Goal: Task Accomplishment & Management: Manage account settings

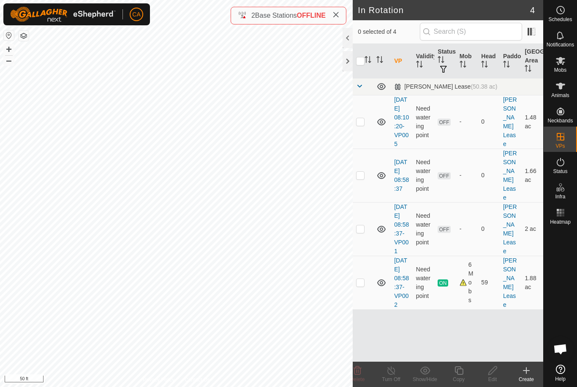
click at [352, 61] on div at bounding box center [347, 61] width 10 height 20
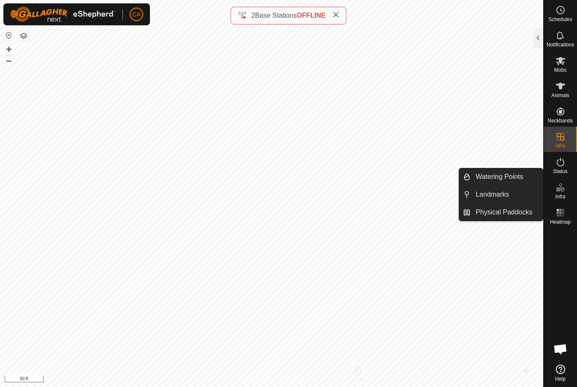
click at [509, 195] on span "Landmarks" at bounding box center [491, 195] width 33 height 10
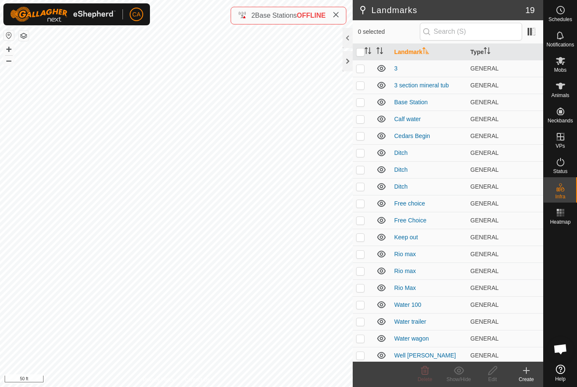
click at [361, 73] on td at bounding box center [363, 68] width 20 height 17
click at [362, 72] on p-checkbox at bounding box center [360, 68] width 8 height 7
checkbox input "false"
click at [359, 87] on p-checkbox at bounding box center [360, 85] width 8 height 7
click at [426, 376] on div "Delete" at bounding box center [425, 380] width 34 height 8
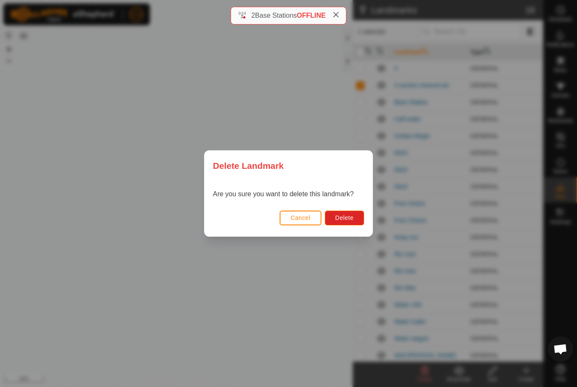
click at [354, 220] on button "Delete" at bounding box center [344, 218] width 39 height 15
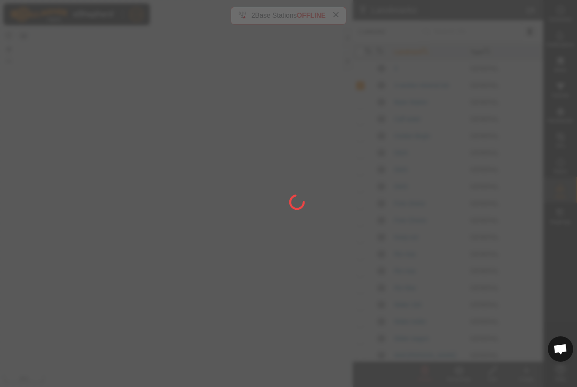
checkbox input "false"
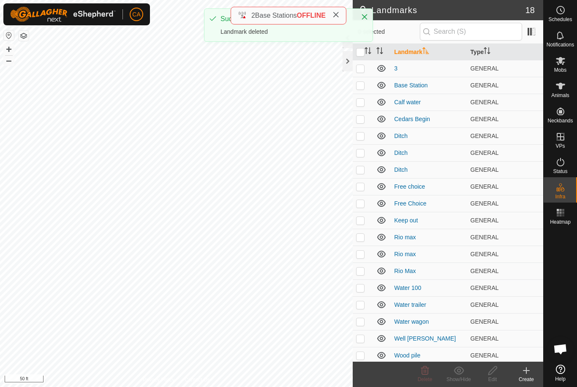
click at [360, 108] on td at bounding box center [363, 102] width 20 height 17
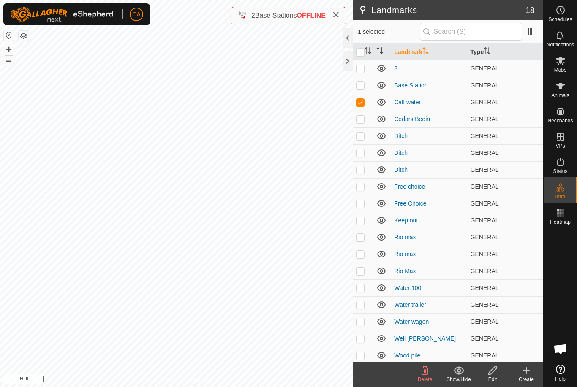
click at [363, 103] on p-checkbox at bounding box center [360, 102] width 8 height 7
checkbox input "false"
click at [362, 122] on p-checkbox at bounding box center [360, 119] width 8 height 7
click at [360, 122] on p-checkbox at bounding box center [360, 119] width 8 height 7
checkbox input "false"
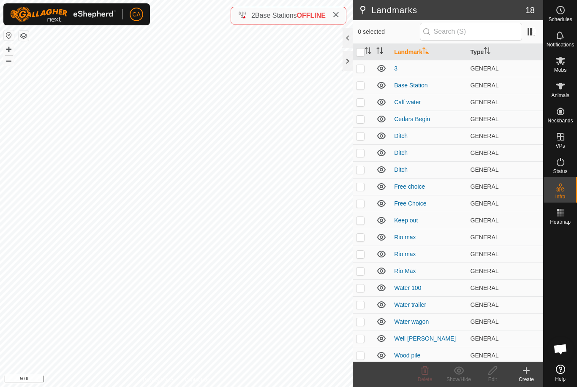
click at [363, 135] on p-checkbox at bounding box center [360, 136] width 8 height 7
click at [355, 139] on td at bounding box center [363, 135] width 20 height 17
checkbox input "false"
click at [362, 155] on p-checkbox at bounding box center [360, 152] width 8 height 7
click at [360, 156] on p-checkbox at bounding box center [360, 152] width 8 height 7
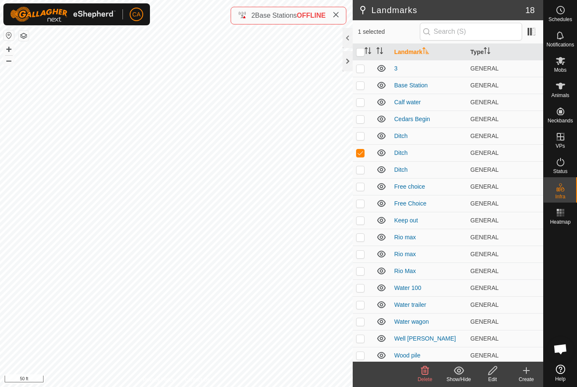
checkbox input "false"
click at [363, 186] on p-checkbox at bounding box center [360, 186] width 8 height 7
click at [362, 187] on p-checkbox at bounding box center [360, 186] width 8 height 7
checkbox input "false"
click at [361, 206] on p-checkbox at bounding box center [360, 203] width 8 height 7
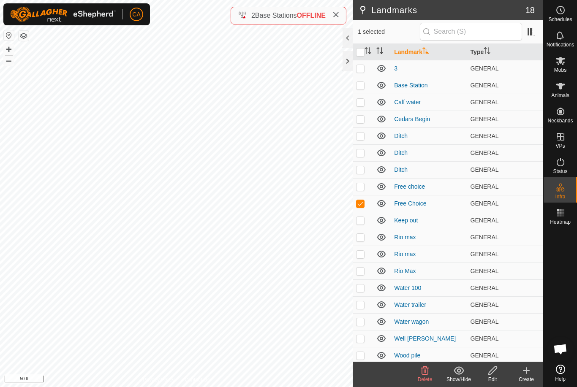
click at [363, 205] on p-checkbox at bounding box center [360, 203] width 8 height 7
checkbox input "false"
click at [363, 224] on p-checkbox at bounding box center [360, 220] width 8 height 7
click at [368, 220] on td at bounding box center [363, 220] width 20 height 17
checkbox input "false"
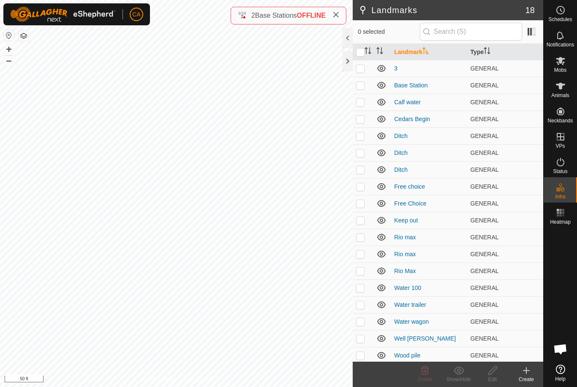
click at [361, 206] on p-checkbox at bounding box center [360, 203] width 8 height 7
checkbox input "true"
click at [363, 223] on p-checkbox at bounding box center [360, 220] width 8 height 7
checkbox input "true"
click at [364, 241] on p-checkbox at bounding box center [360, 237] width 8 height 7
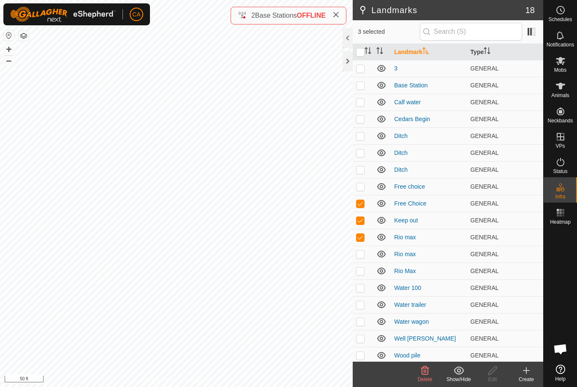
click at [361, 242] on td at bounding box center [363, 237] width 20 height 17
checkbox input "false"
click at [422, 375] on icon at bounding box center [425, 371] width 10 height 10
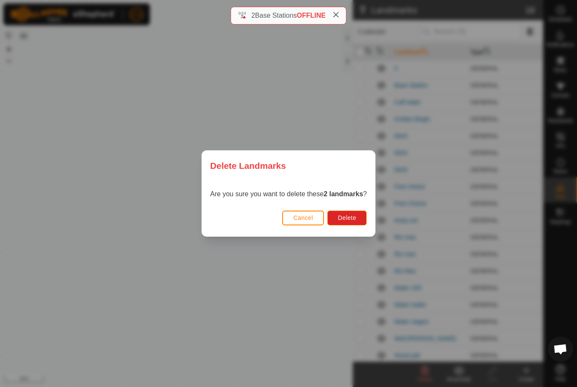
click at [363, 221] on button "Delete" at bounding box center [346, 218] width 39 height 15
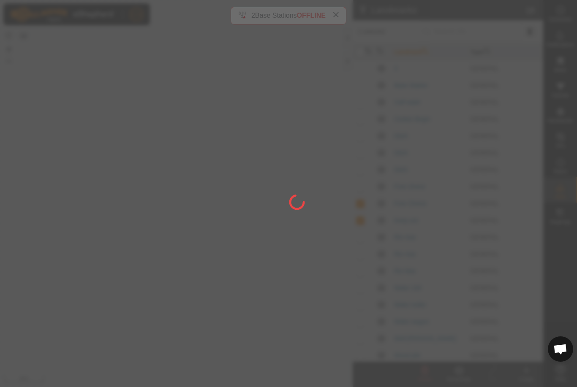
checkbox input "false"
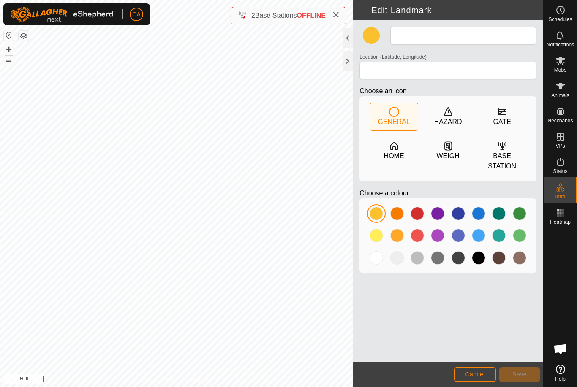
type input "Water 100"
type input "44.286039, -72.157758"
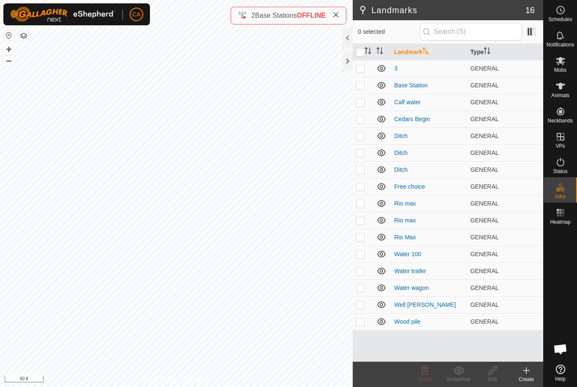
click at [363, 257] on p-checkbox at bounding box center [360, 254] width 8 height 7
click at [432, 379] on span "Delete" at bounding box center [425, 380] width 15 height 6
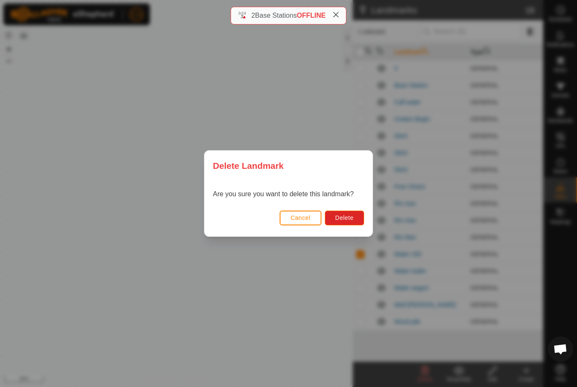
click at [352, 220] on span "Delete" at bounding box center [344, 217] width 18 height 7
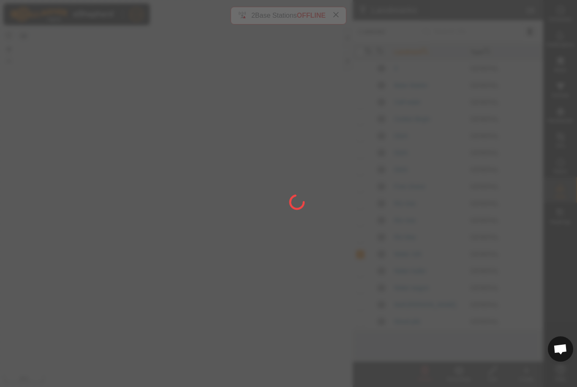
checkbox input "false"
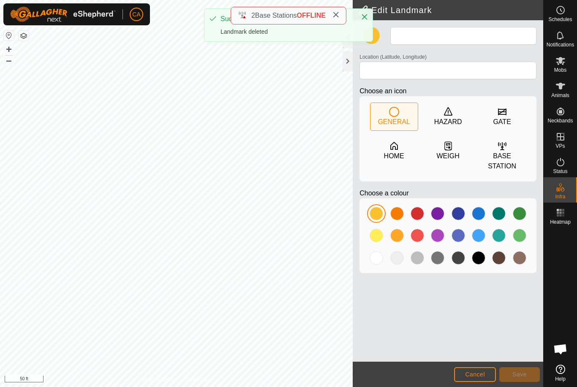
type input "Rio Max"
type input "44.286096, -72.157869"
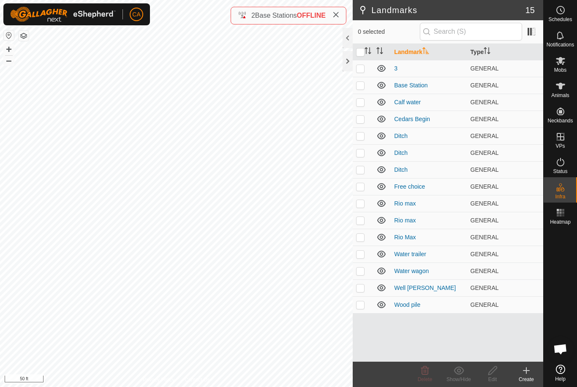
click at [365, 204] on td at bounding box center [363, 203] width 20 height 17
click at [357, 208] on td at bounding box center [363, 203] width 20 height 17
checkbox input "false"
click at [358, 227] on td at bounding box center [363, 220] width 20 height 17
click at [363, 227] on td at bounding box center [363, 220] width 20 height 17
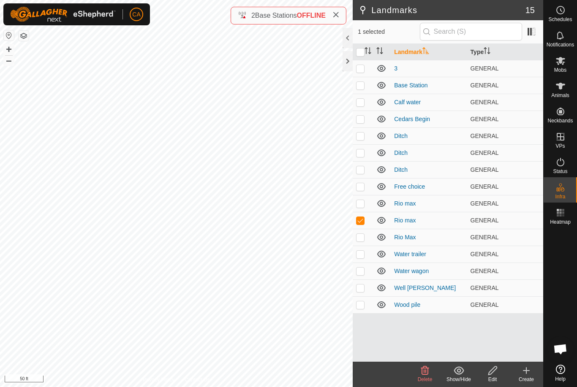
checkbox input "false"
click at [364, 202] on p-checkbox at bounding box center [360, 203] width 8 height 7
click at [364, 201] on p-checkbox at bounding box center [360, 203] width 8 height 7
checkbox input "false"
click at [362, 225] on td at bounding box center [363, 220] width 20 height 17
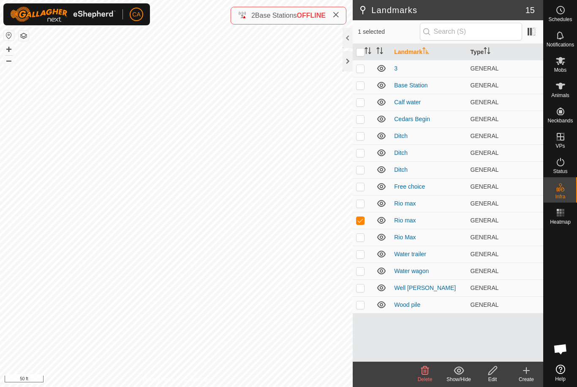
click at [361, 225] on td at bounding box center [363, 220] width 20 height 17
checkbox input "false"
click at [365, 241] on td at bounding box center [363, 237] width 20 height 17
click at [424, 374] on icon at bounding box center [425, 371] width 10 height 10
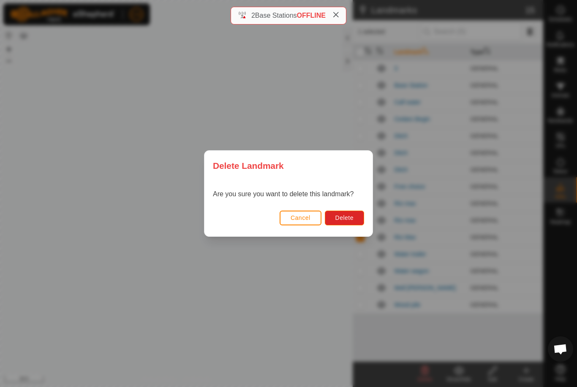
click at [355, 220] on button "Delete" at bounding box center [344, 218] width 39 height 15
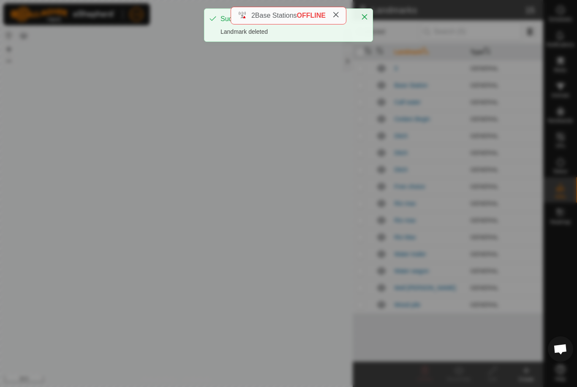
checkbox input "false"
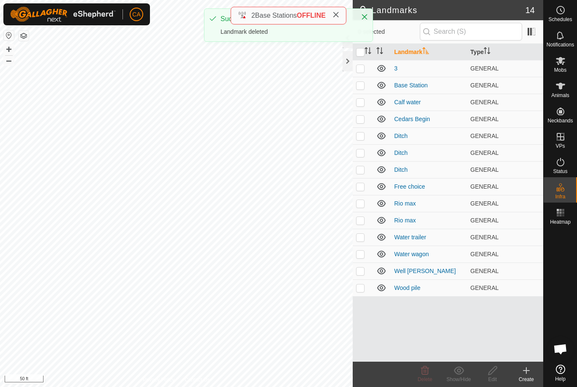
click at [362, 239] on p-checkbox at bounding box center [360, 237] width 8 height 7
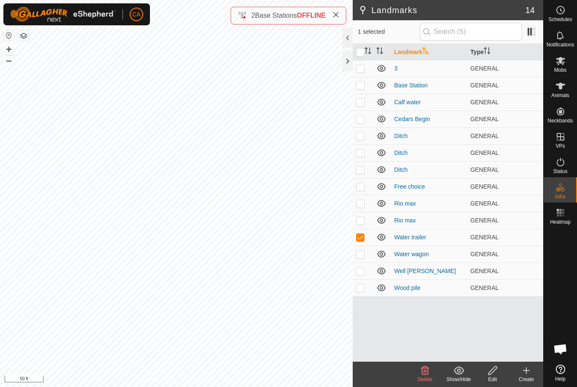
click at [363, 238] on p-checkbox at bounding box center [360, 237] width 8 height 7
checkbox input "false"
click at [365, 259] on td at bounding box center [363, 254] width 20 height 17
click at [423, 375] on icon at bounding box center [425, 370] width 8 height 8
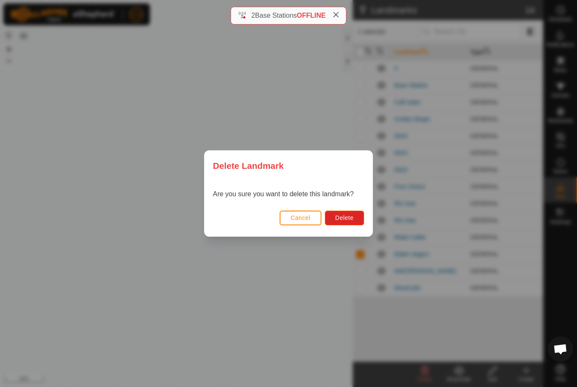
click at [358, 219] on button "Delete" at bounding box center [344, 218] width 39 height 15
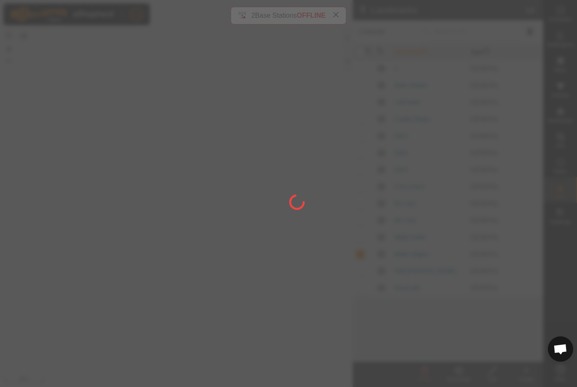
checkbox input "false"
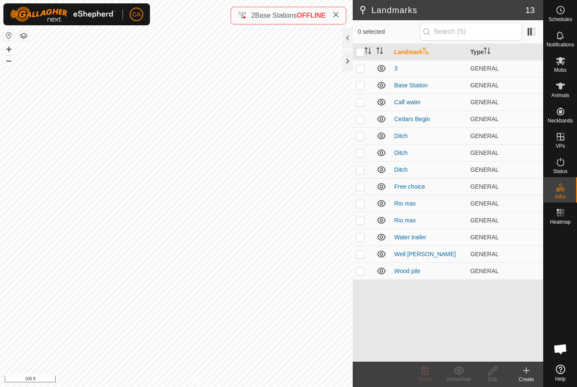
click at [363, 239] on p-checkbox at bounding box center [360, 237] width 8 height 7
checkbox input "true"
click at [495, 375] on icon at bounding box center [492, 371] width 11 height 10
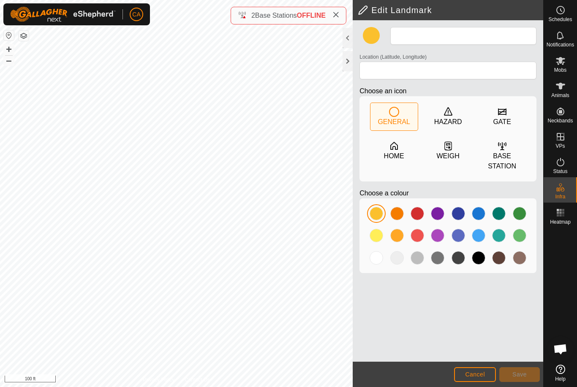
type input "Water trailer"
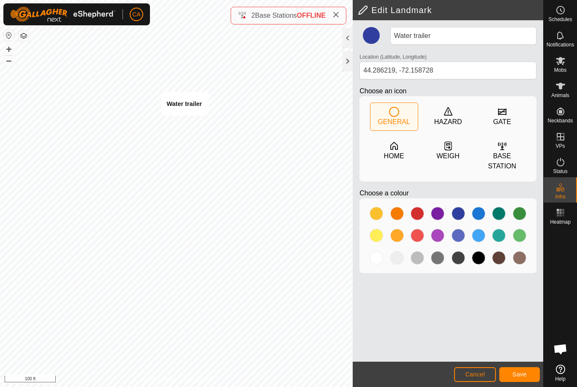
type input "44.286235, -72.158142"
click at [521, 374] on span "Save" at bounding box center [519, 374] width 14 height 7
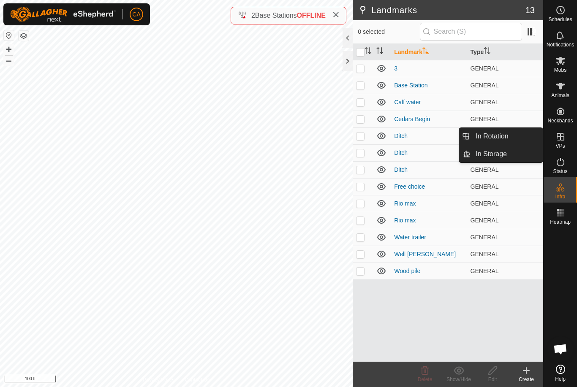
click at [509, 138] on link "In Rotation" at bounding box center [506, 136] width 72 height 17
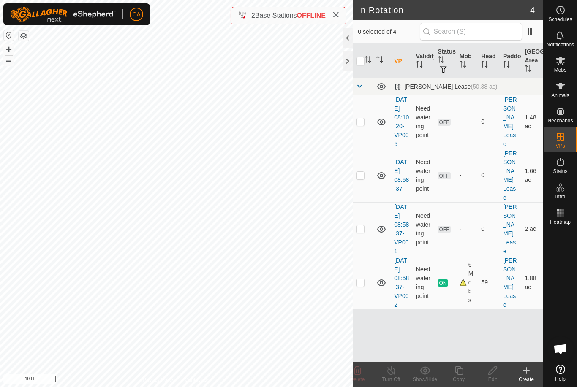
click at [364, 125] on p-checkbox at bounding box center [360, 121] width 8 height 7
click at [360, 374] on icon at bounding box center [357, 370] width 8 height 8
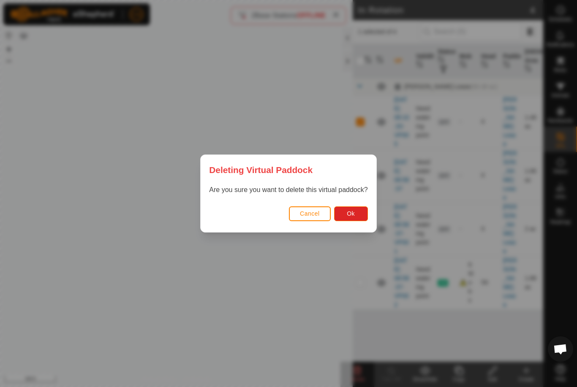
click at [353, 216] on span "Ok" at bounding box center [351, 213] width 8 height 7
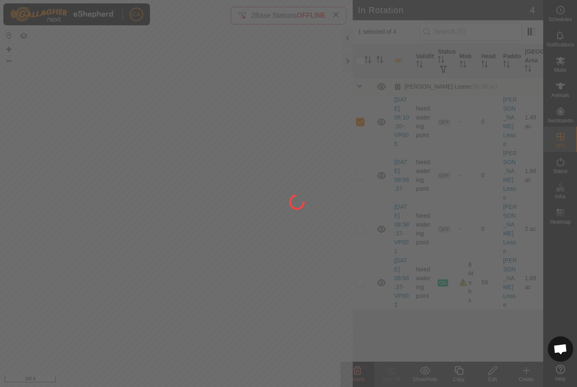
checkbox input "false"
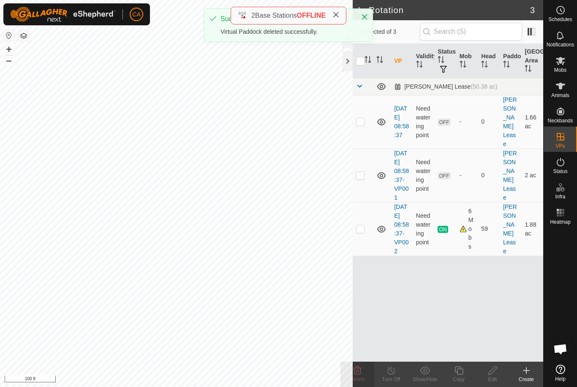
click at [365, 113] on td at bounding box center [363, 122] width 20 height 54
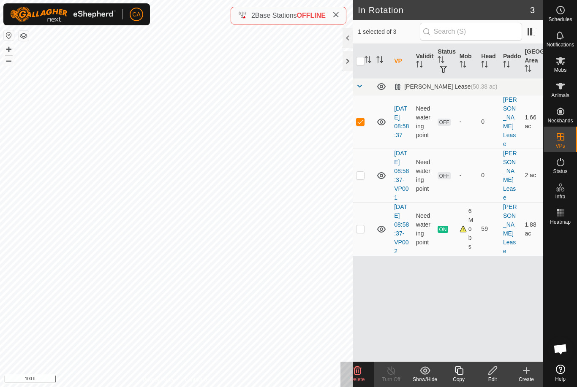
click at [358, 373] on icon at bounding box center [357, 371] width 10 height 10
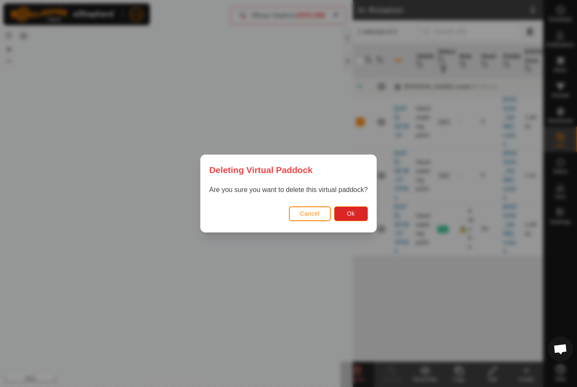
click at [353, 218] on button "Ok" at bounding box center [351, 213] width 34 height 15
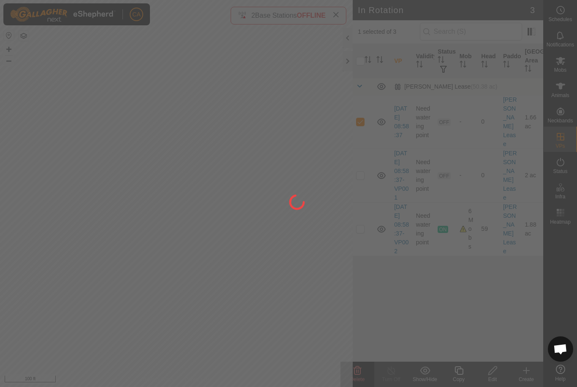
checkbox input "false"
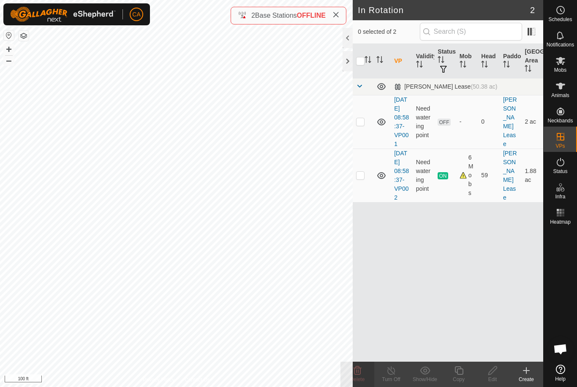
click at [367, 187] on td at bounding box center [363, 176] width 20 height 54
checkbox input "true"
click at [461, 377] on div "Copy" at bounding box center [459, 380] width 34 height 8
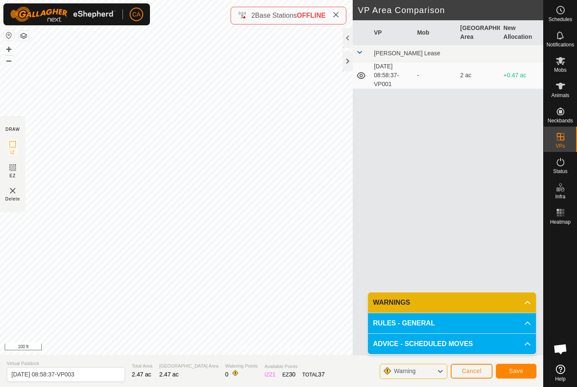
click at [519, 369] on span "Save" at bounding box center [516, 371] width 14 height 7
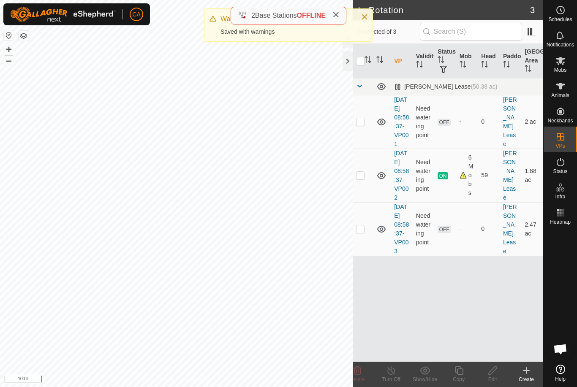
click at [365, 249] on td at bounding box center [363, 229] width 20 height 54
checkbox input "true"
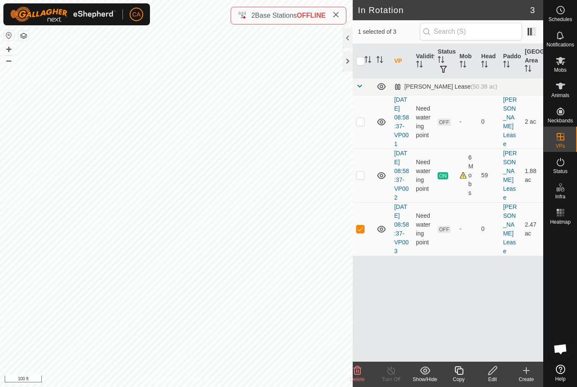
click at [491, 374] on icon at bounding box center [492, 370] width 8 height 8
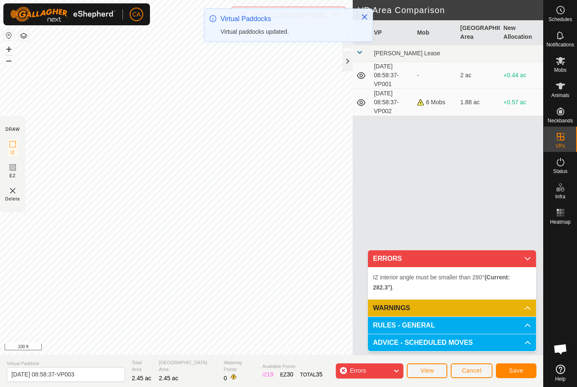
click at [469, 375] on button "Cancel" at bounding box center [471, 370] width 42 height 15
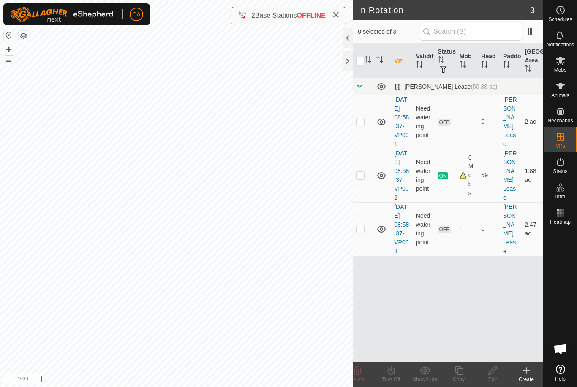
click at [361, 232] on p-checkbox at bounding box center [360, 228] width 8 height 7
checkbox input "true"
click at [492, 373] on icon at bounding box center [492, 371] width 11 height 10
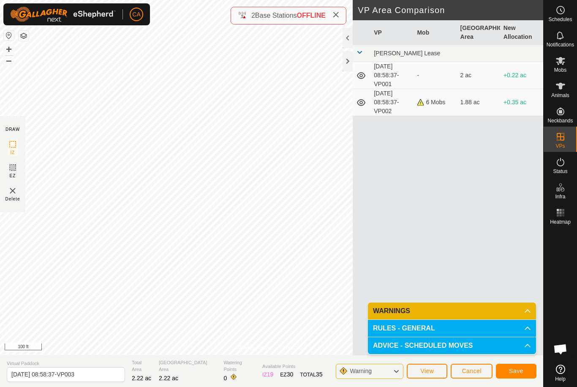
click at [520, 370] on span "Save" at bounding box center [516, 371] width 14 height 7
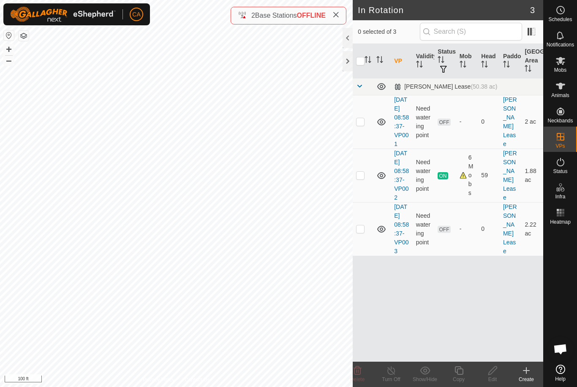
click at [363, 232] on p-checkbox at bounding box center [360, 228] width 8 height 7
checkbox input "true"
click at [459, 373] on icon at bounding box center [458, 371] width 11 height 10
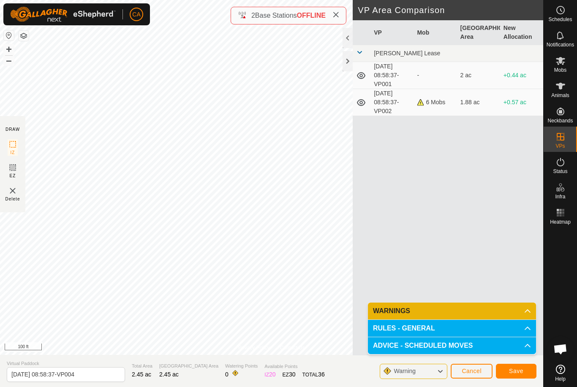
click at [516, 375] on button "Save" at bounding box center [516, 371] width 41 height 15
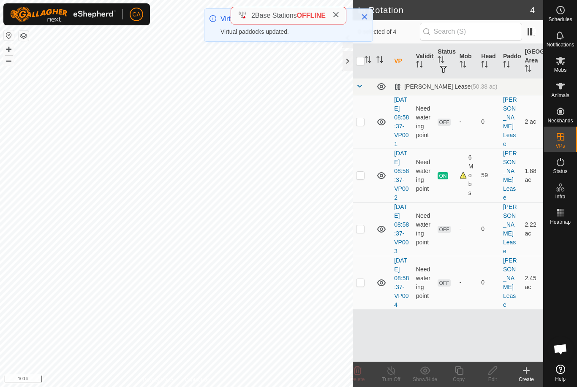
click at [528, 377] on div "Create" at bounding box center [526, 380] width 34 height 8
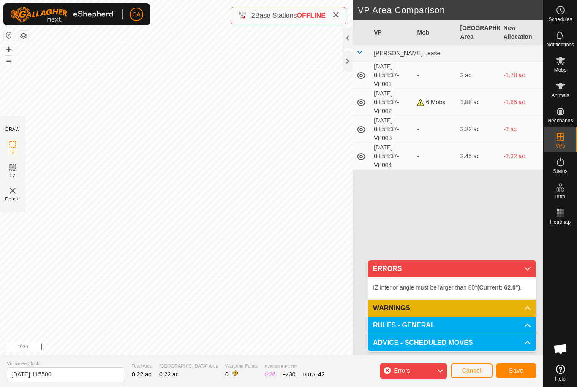
click at [474, 377] on button "Cancel" at bounding box center [471, 370] width 42 height 15
